Goal: Task Accomplishment & Management: Manage account settings

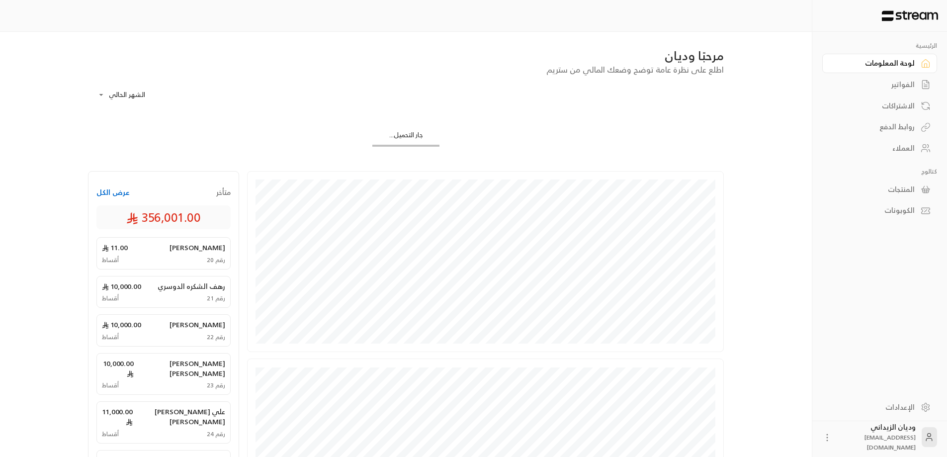
click at [908, 147] on div "العملاء" at bounding box center [874, 148] width 80 height 10
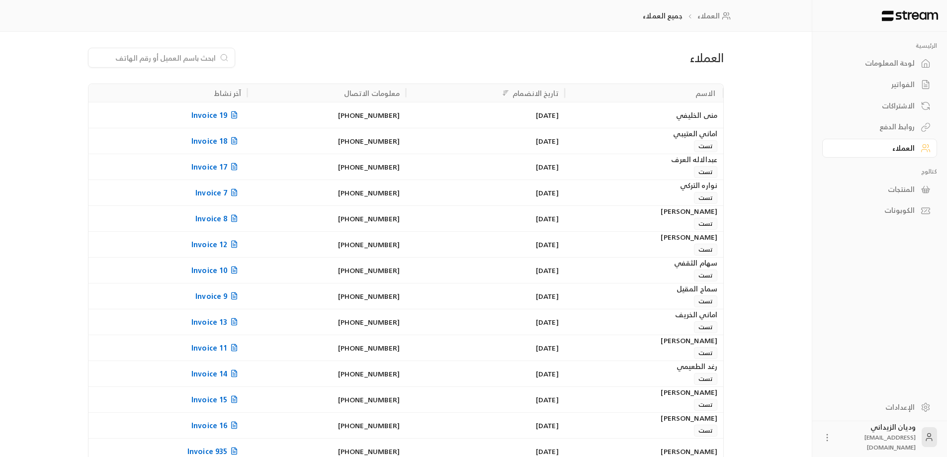
click at [142, 63] on input at bounding box center [154, 57] width 121 height 11
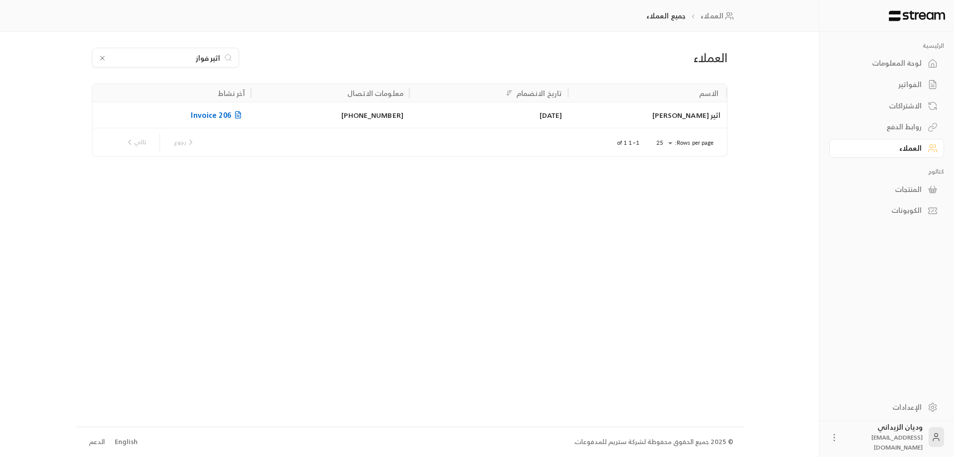
type input "اثير فواز"
click at [594, 110] on div "اثير [PERSON_NAME]" at bounding box center [647, 114] width 147 height 25
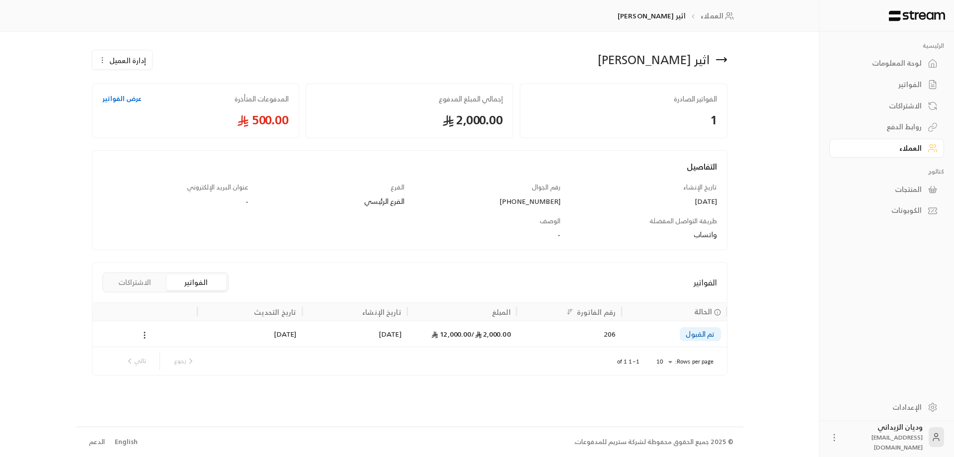
click at [667, 334] on div "تم القبول" at bounding box center [674, 333] width 93 height 25
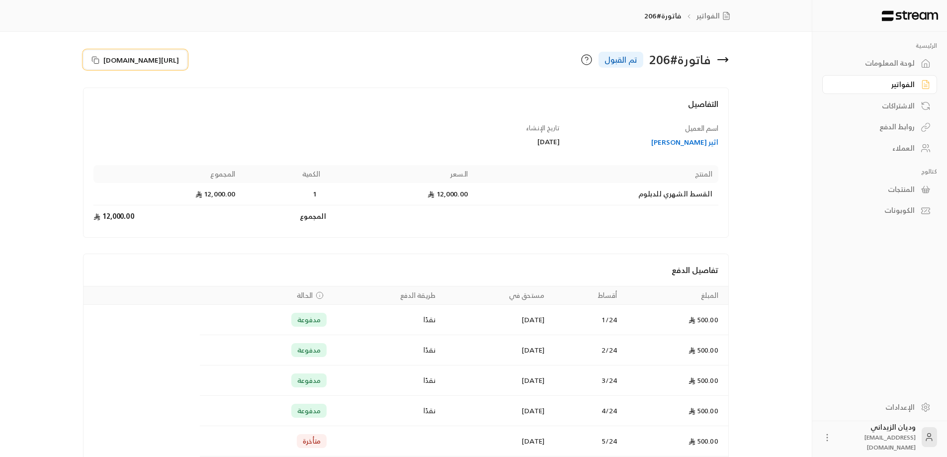
click at [99, 61] on rect at bounding box center [96, 61] width 4 height 4
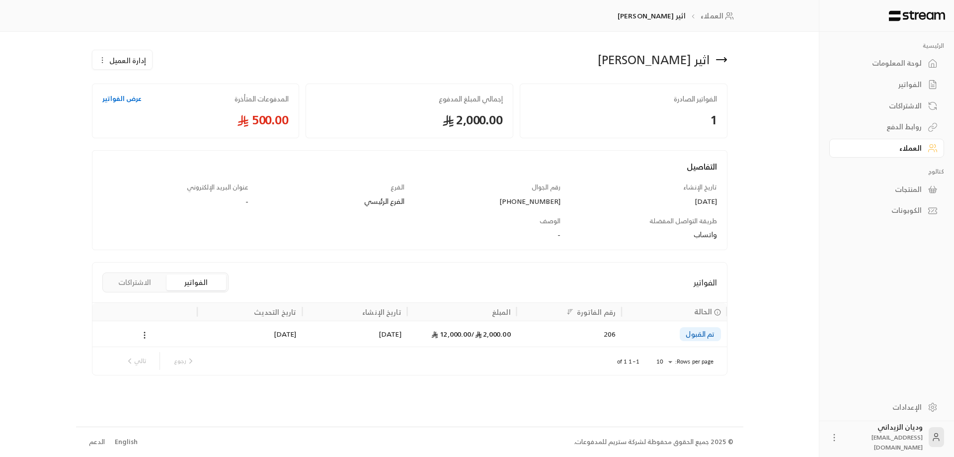
click at [921, 144] on div "العملاء" at bounding box center [882, 148] width 80 height 10
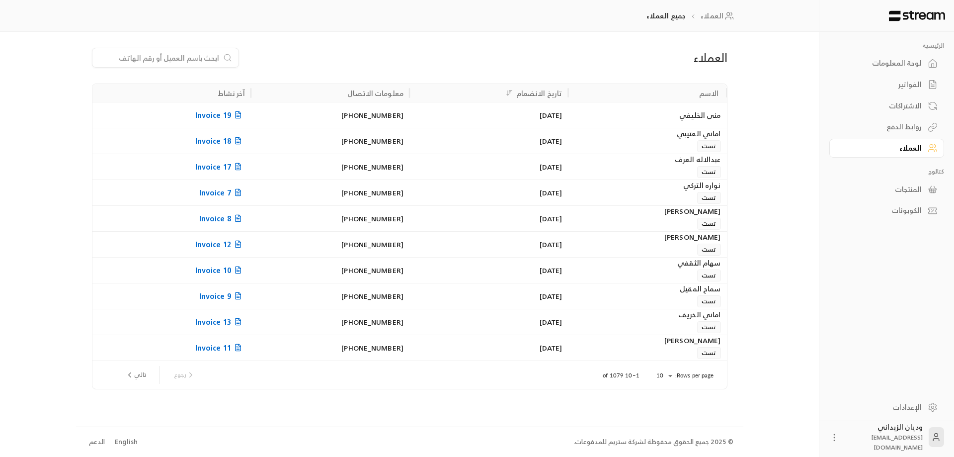
click at [189, 61] on input at bounding box center [158, 57] width 121 height 11
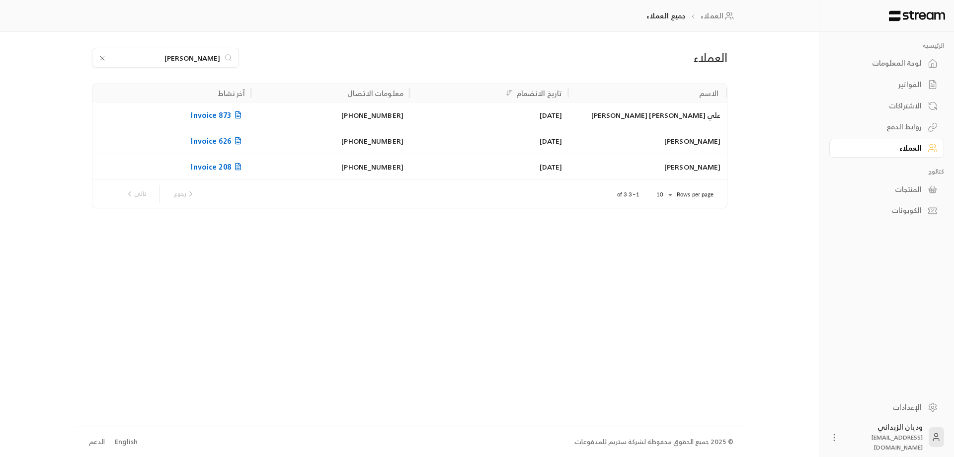
type input "[PERSON_NAME]"
click at [582, 172] on div "[PERSON_NAME]" at bounding box center [647, 166] width 147 height 25
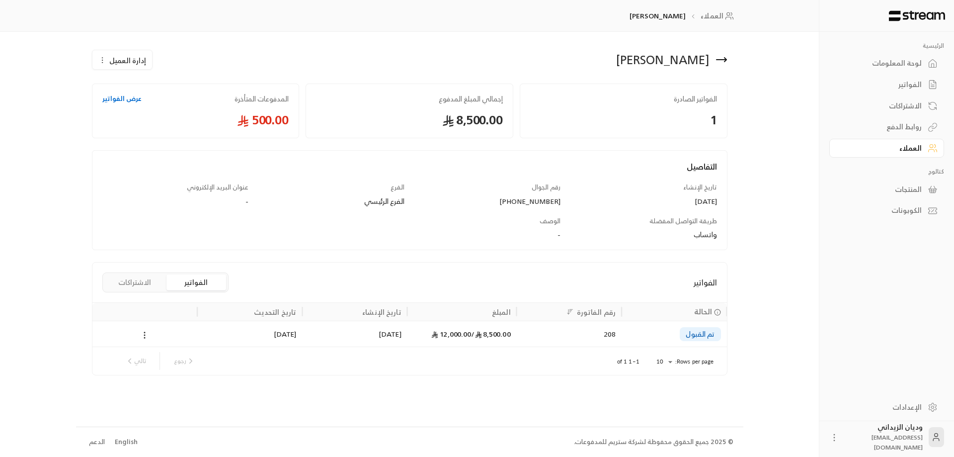
click at [541, 331] on div "208" at bounding box center [569, 333] width 93 height 25
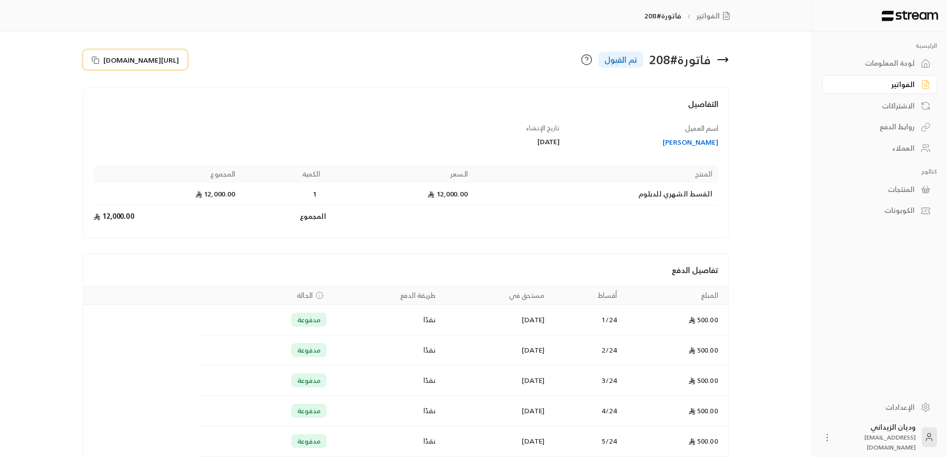
click at [94, 57] on icon at bounding box center [95, 60] width 8 height 8
click at [900, 148] on div "العملاء" at bounding box center [874, 148] width 80 height 10
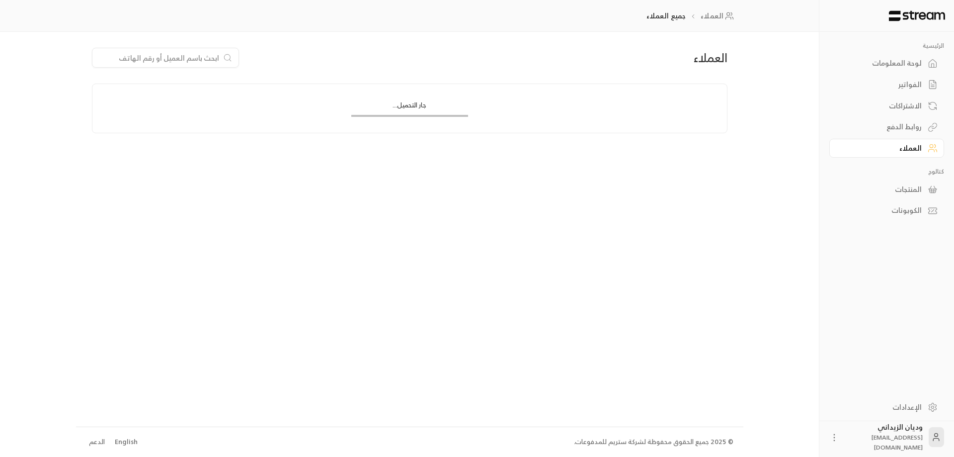
click at [190, 58] on input at bounding box center [158, 57] width 121 height 11
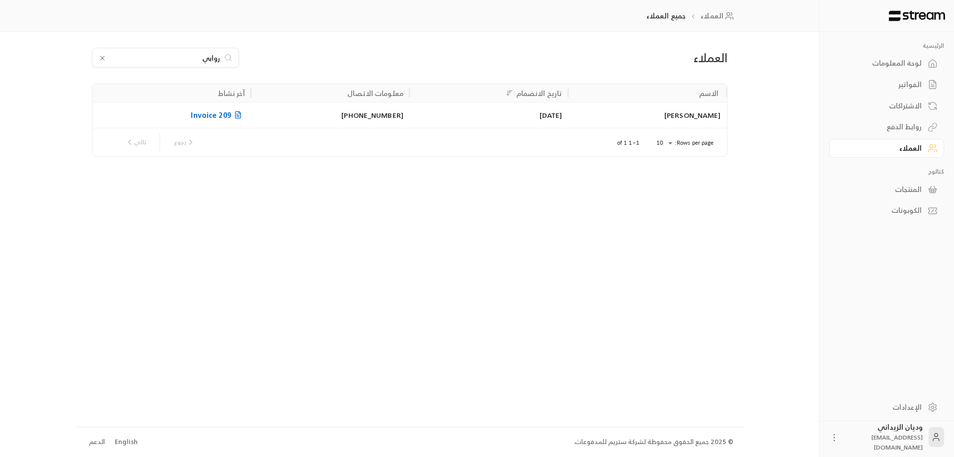
type input "روابي"
click at [541, 111] on div "[DATE]" at bounding box center [488, 114] width 147 height 25
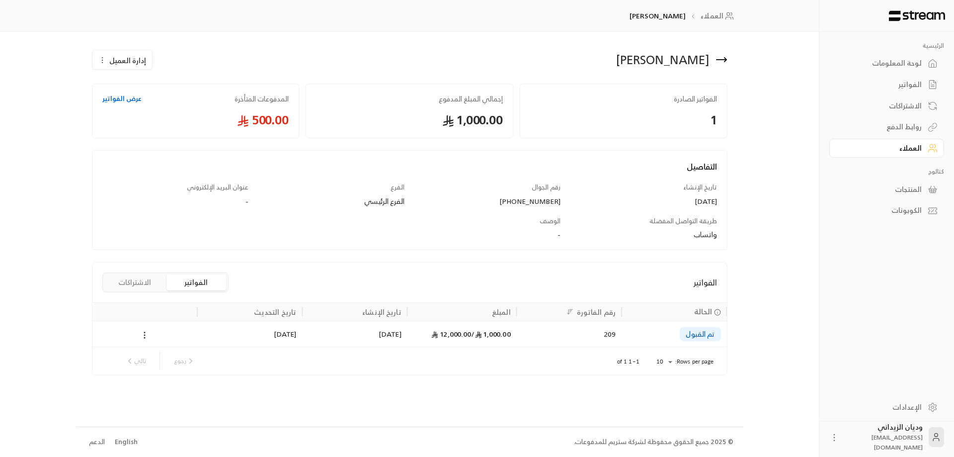
click at [565, 328] on div "209" at bounding box center [569, 333] width 93 height 25
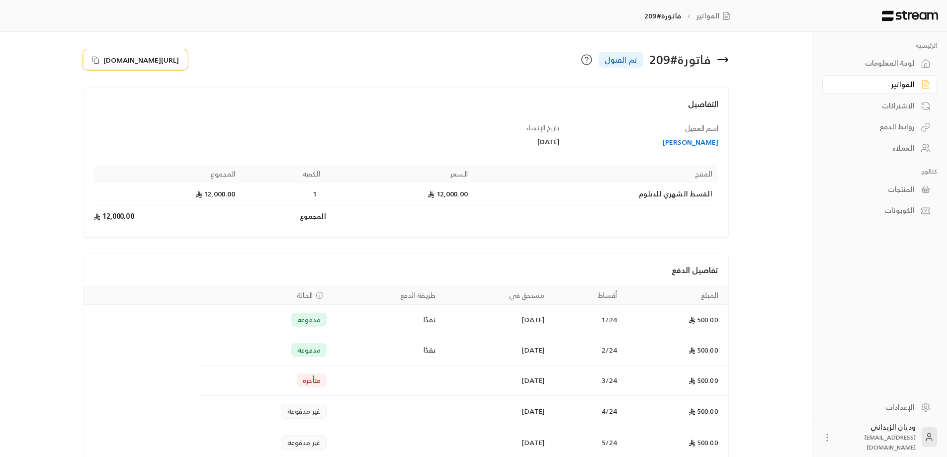
click at [96, 57] on icon at bounding box center [95, 60] width 8 height 8
click at [899, 151] on div "العملاء" at bounding box center [874, 148] width 80 height 10
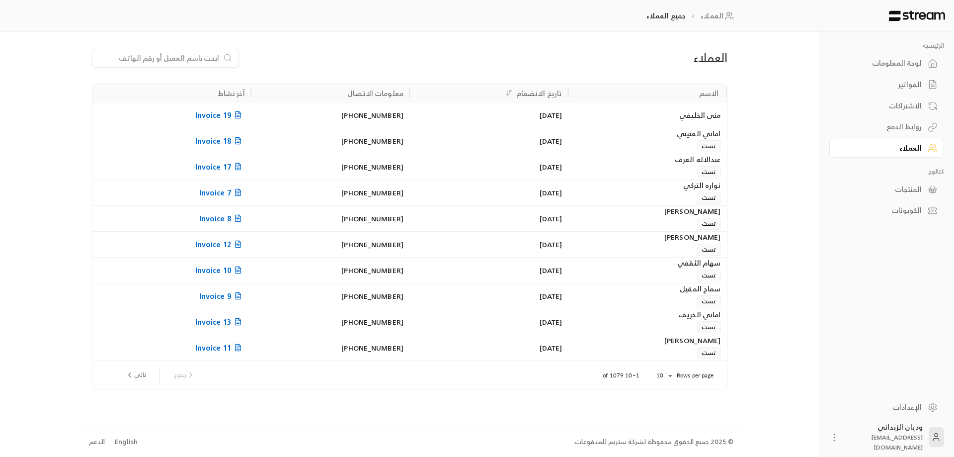
click at [158, 60] on input at bounding box center [158, 57] width 121 height 11
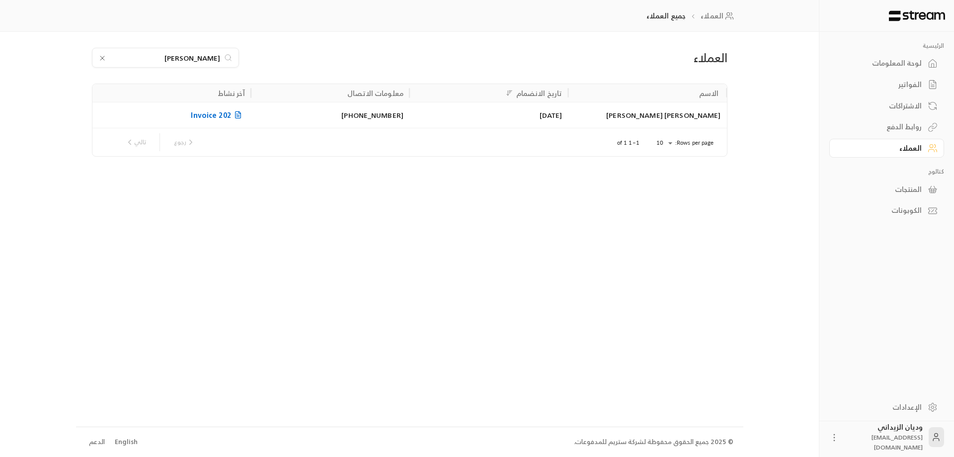
type input "[PERSON_NAME]"
click at [393, 116] on div "[PHONE_NUMBER]" at bounding box center [330, 114] width 147 height 25
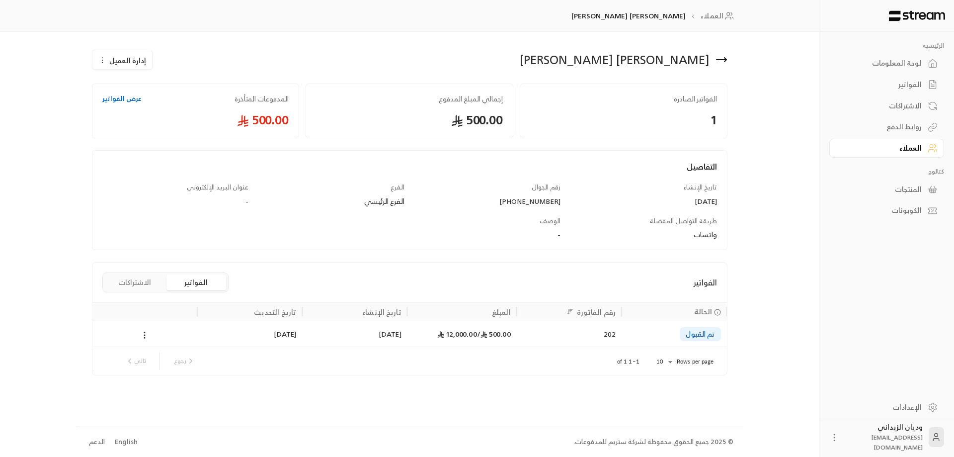
click at [511, 335] on div "500.00 / 12,000.00" at bounding box center [461, 334] width 109 height 26
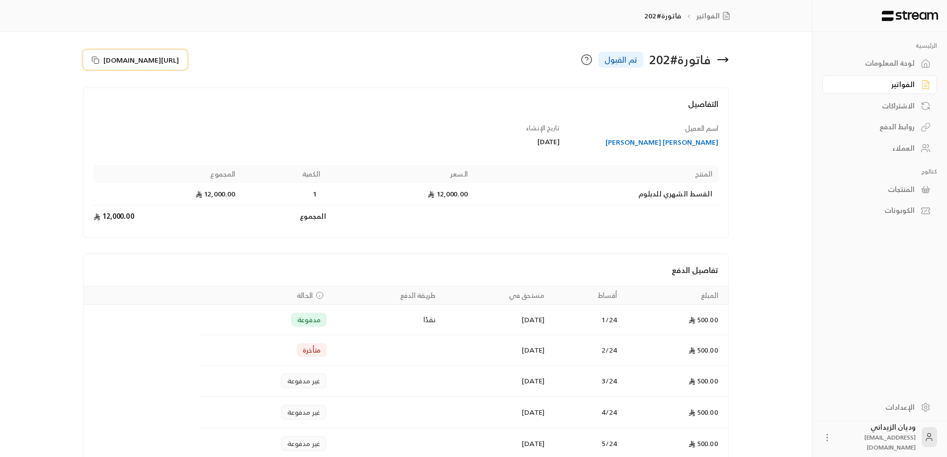
click at [97, 58] on icon at bounding box center [94, 59] width 4 height 4
click at [95, 60] on icon at bounding box center [95, 60] width 8 height 8
click at [878, 144] on div "العملاء" at bounding box center [874, 148] width 80 height 10
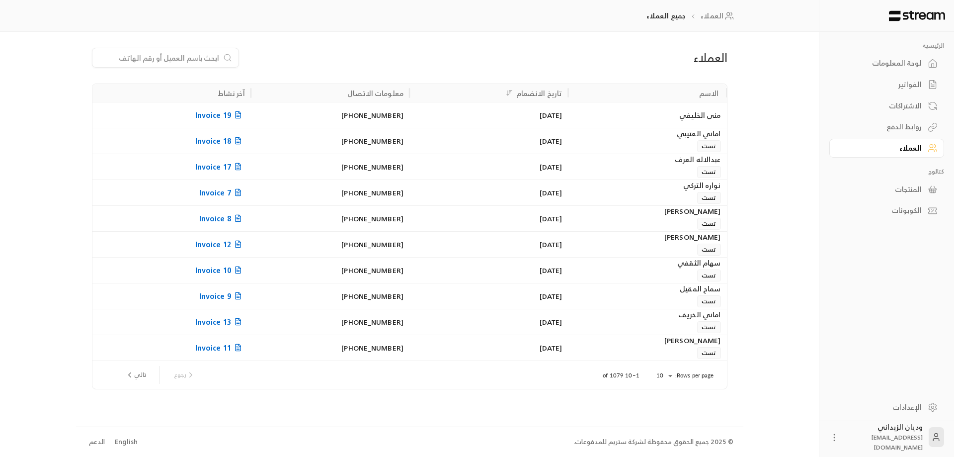
click at [186, 53] on input at bounding box center [158, 57] width 121 height 11
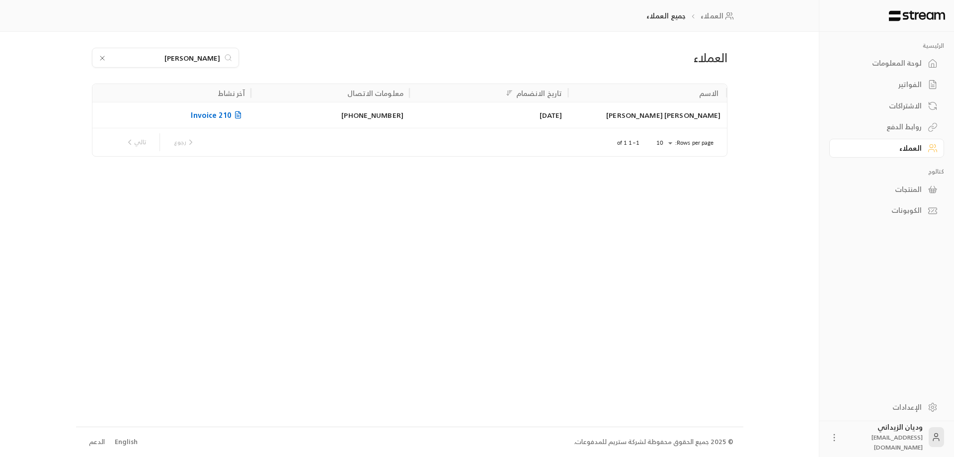
type input "[PERSON_NAME]"
click at [432, 111] on div "[DATE]" at bounding box center [488, 114] width 147 height 25
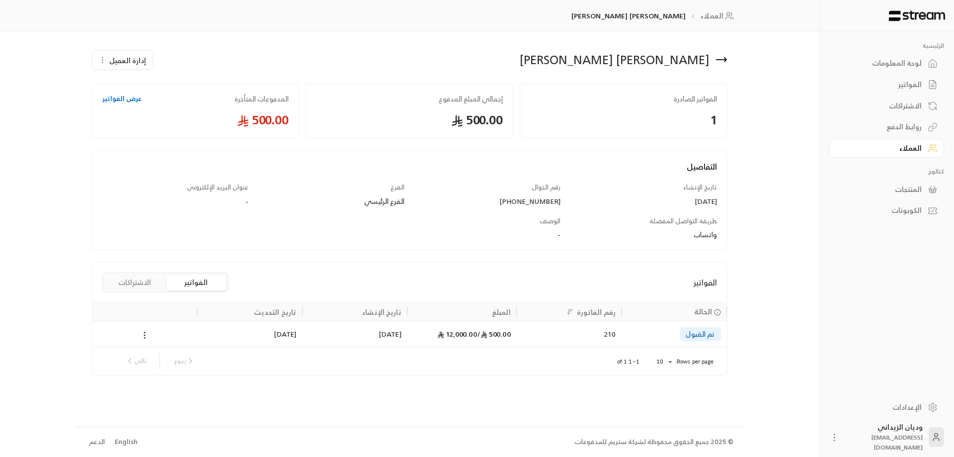
click at [380, 345] on div "[DATE]" at bounding box center [354, 333] width 93 height 25
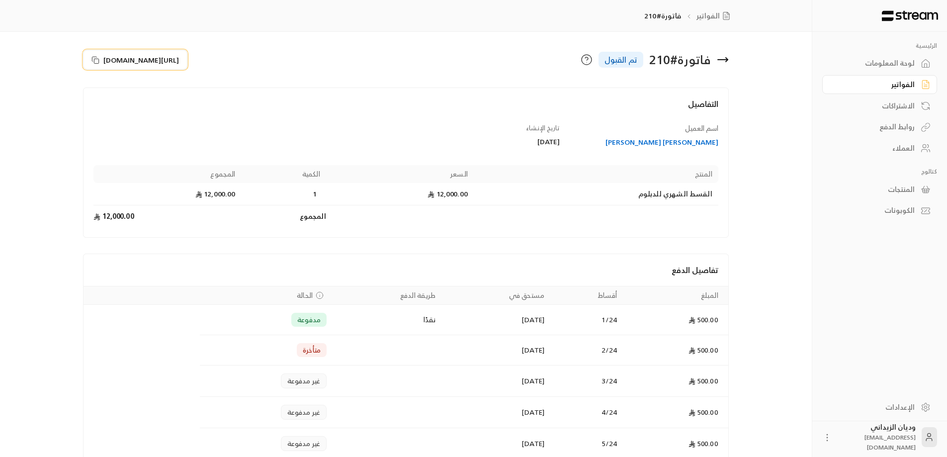
click at [96, 57] on icon at bounding box center [95, 60] width 8 height 8
click at [906, 148] on div "العملاء" at bounding box center [874, 148] width 80 height 10
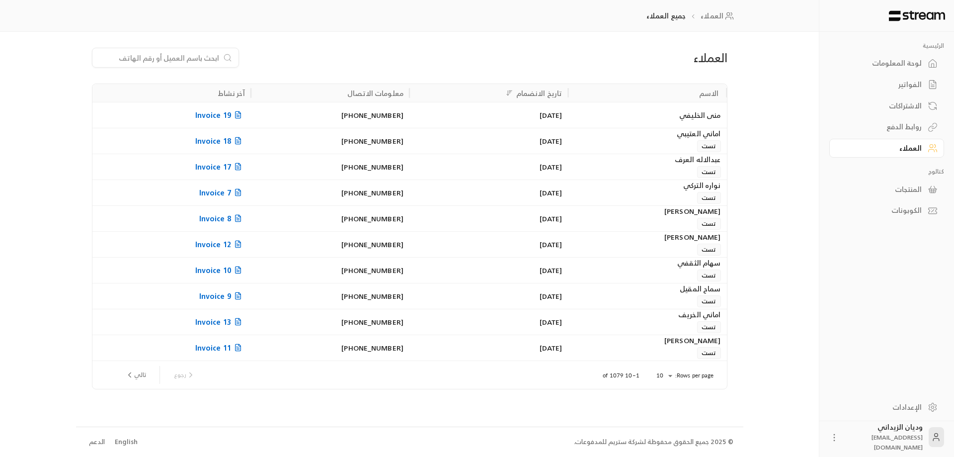
click at [205, 58] on input at bounding box center [158, 57] width 121 height 11
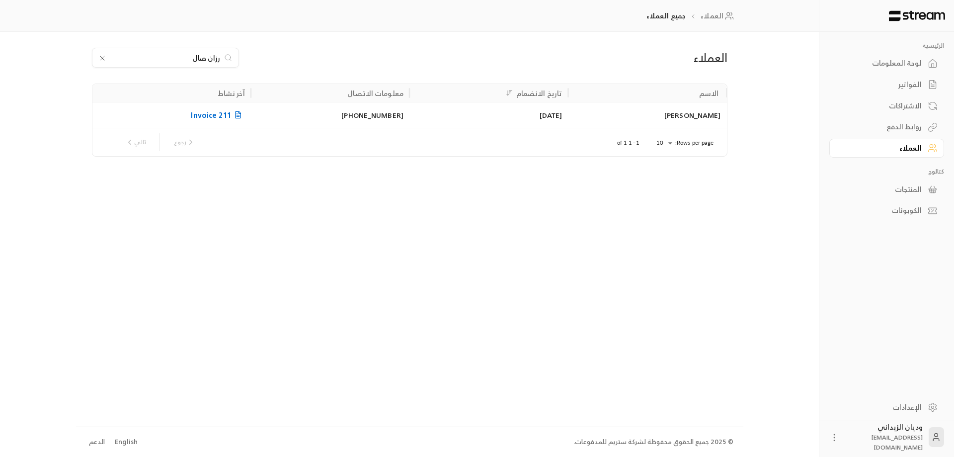
type input "رزان صال"
click at [372, 112] on div "[PHONE_NUMBER]" at bounding box center [330, 114] width 147 height 25
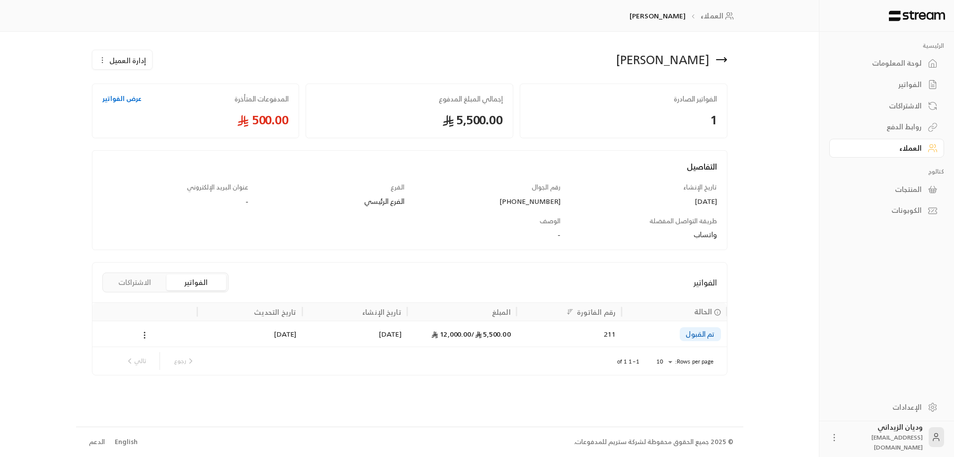
click at [393, 338] on div "[DATE]" at bounding box center [354, 333] width 93 height 25
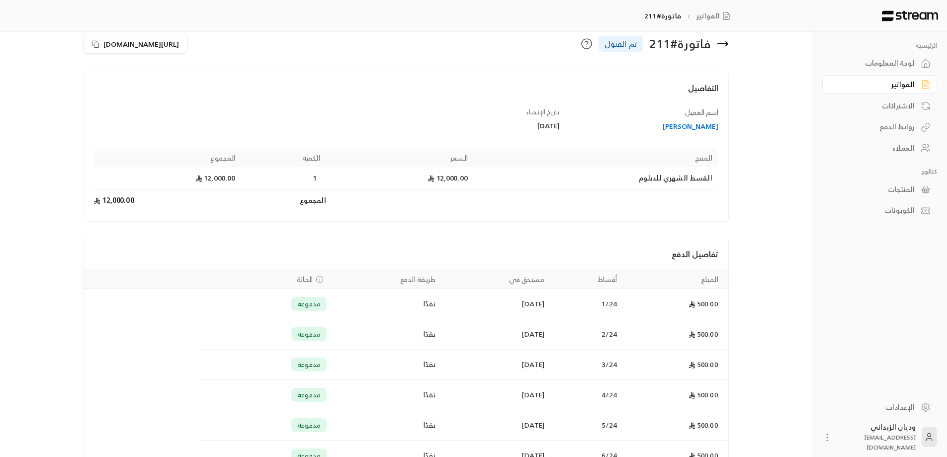
scroll to position [13, 0]
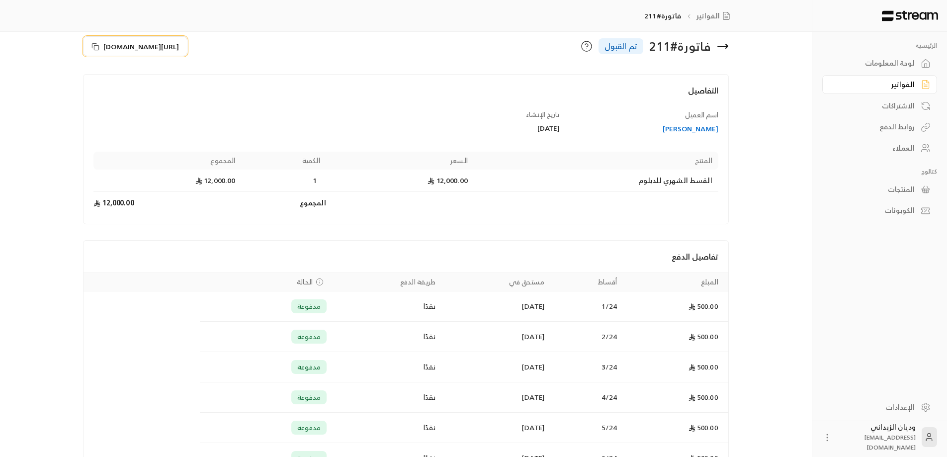
click at [98, 47] on icon at bounding box center [95, 47] width 8 height 8
